Goal: Find specific page/section: Find specific page/section

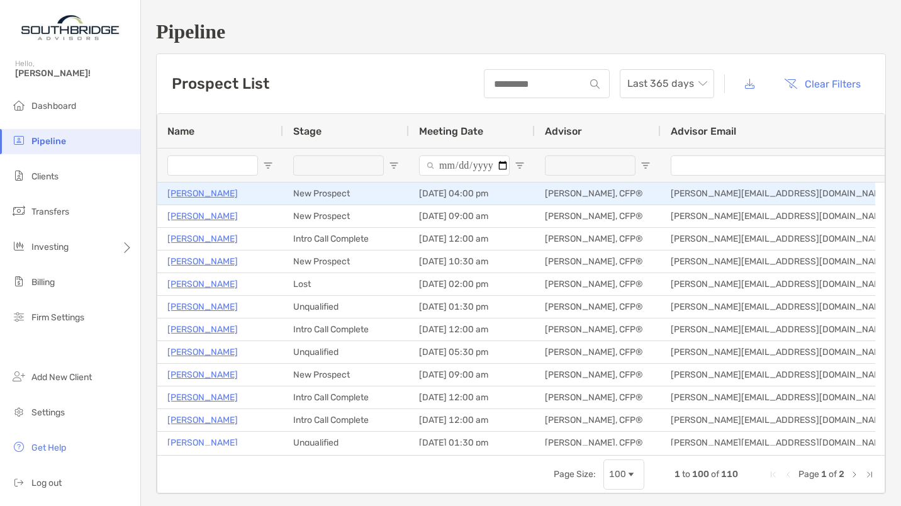
click at [207, 191] on p "[PERSON_NAME]" at bounding box center [202, 194] width 70 height 16
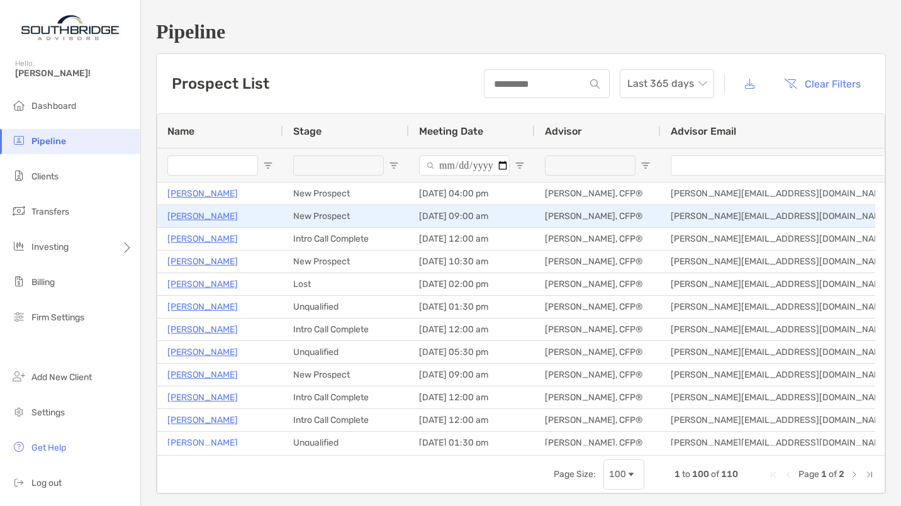
click at [198, 220] on p "Lee Kincaid" at bounding box center [202, 216] width 70 height 16
